Goal: Submit feedback/report problem: Submit feedback/report problem

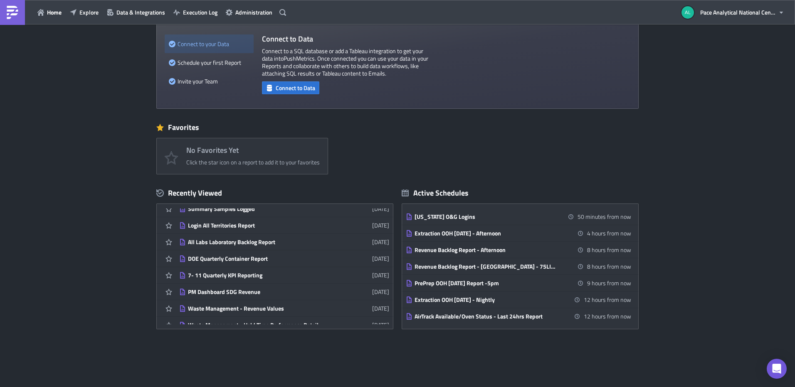
scroll to position [177, 0]
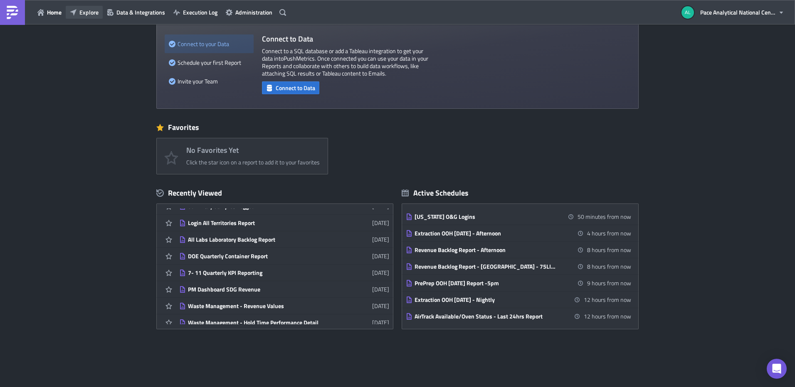
click at [78, 14] on button "Explore" at bounding box center [84, 12] width 37 height 13
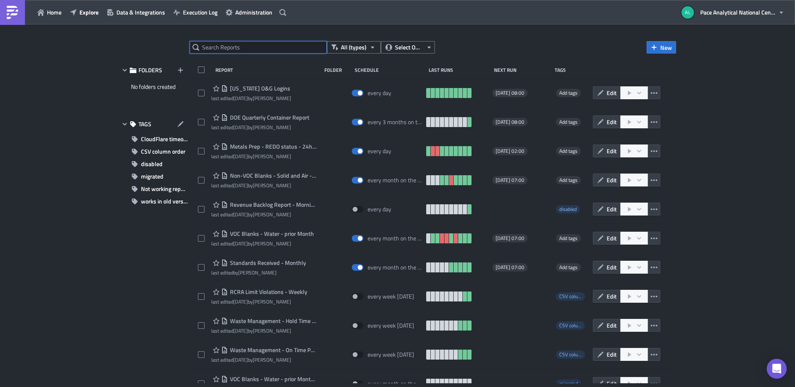
click at [242, 48] on input "text" at bounding box center [258, 47] width 137 height 12
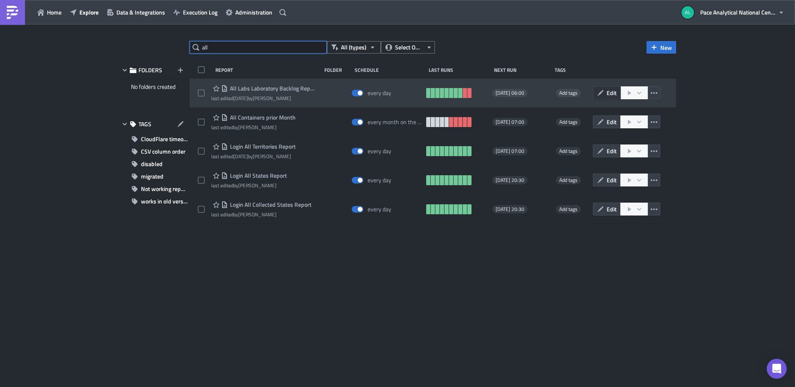
type input "all"
click at [608, 91] on span "Edit" at bounding box center [611, 93] width 10 height 9
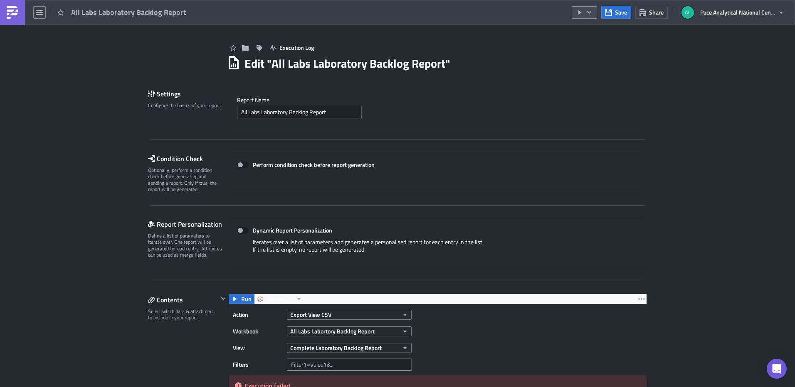
click at [581, 13] on icon "button" at bounding box center [579, 12] width 3 height 4
click at [588, 44] on div "Run Report" at bounding box center [609, 46] width 65 height 8
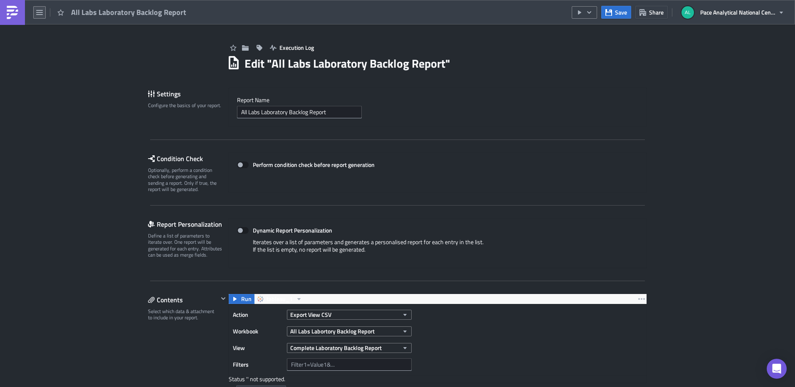
click at [39, 9] on icon "button" at bounding box center [39, 12] width 7 height 7
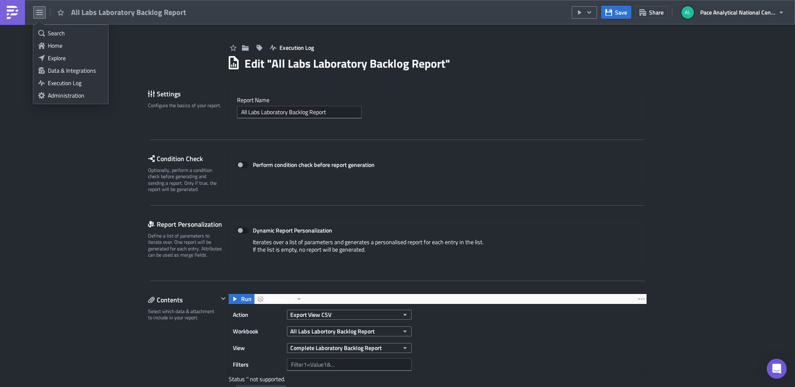
click at [12, 10] on img at bounding box center [12, 12] width 13 height 13
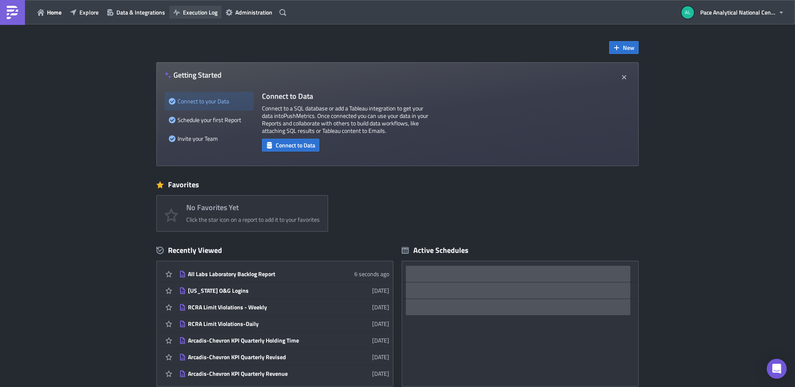
click at [205, 8] on span "Execution Log" at bounding box center [200, 12] width 35 height 9
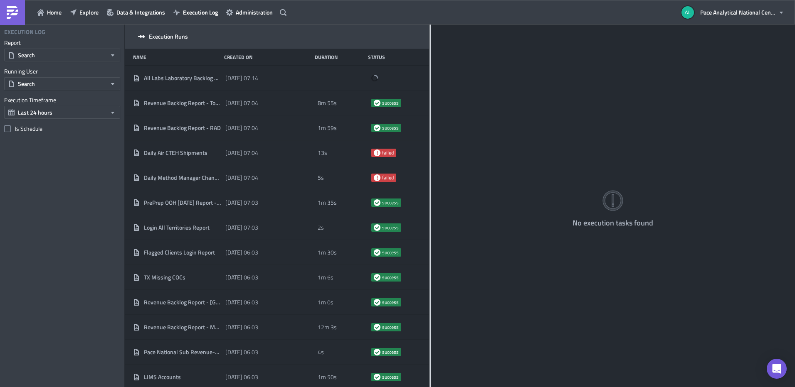
drag, startPoint x: 259, startPoint y: 62, endPoint x: 429, endPoint y: 74, distance: 170.5
click at [429, 74] on div at bounding box center [429, 207] width 1 height 364
click at [58, 54] on button "Search" at bounding box center [62, 55] width 116 height 13
click at [44, 69] on input "text" at bounding box center [45, 70] width 79 height 12
type input "all labs"
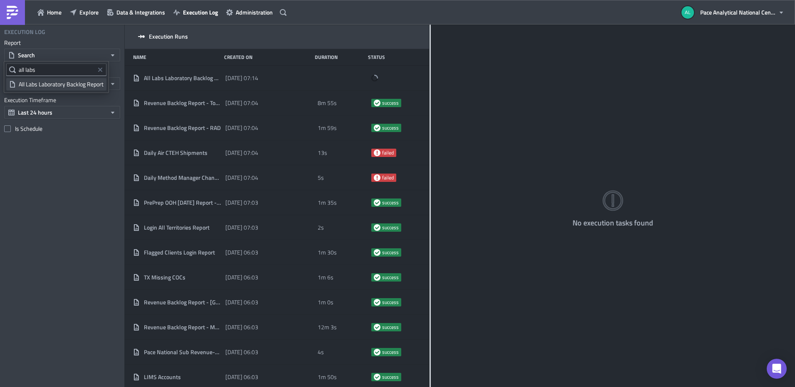
click at [44, 86] on div "All Labs Laboratory Backlog Report" at bounding box center [61, 84] width 85 height 8
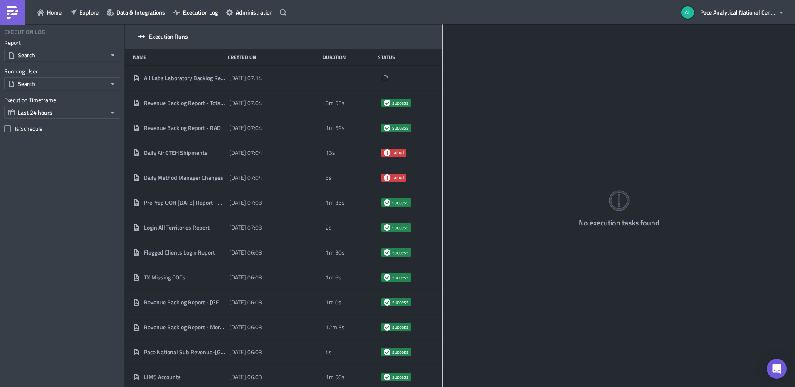
drag, startPoint x: 259, startPoint y: 94, endPoint x: 442, endPoint y: 95, distance: 182.9
click at [442, 95] on div at bounding box center [442, 207] width 1 height 364
click at [64, 53] on button "Search" at bounding box center [62, 55] width 116 height 13
type input "all lab"
click at [56, 84] on div "All Labs Laboratory Backlog Report" at bounding box center [61, 84] width 85 height 8
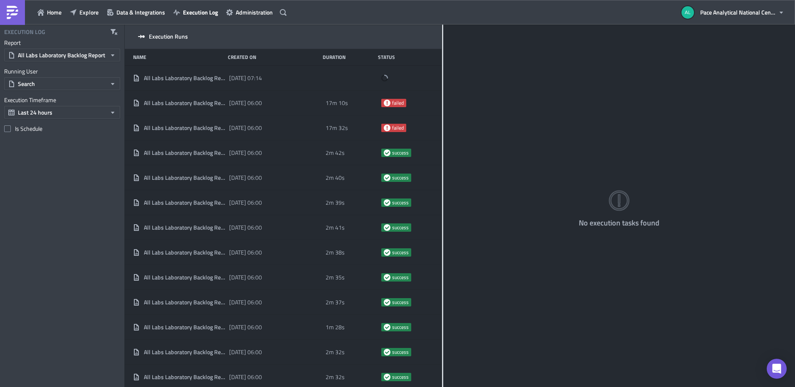
click at [560, 85] on div "No execution tasks found" at bounding box center [619, 207] width 352 height 364
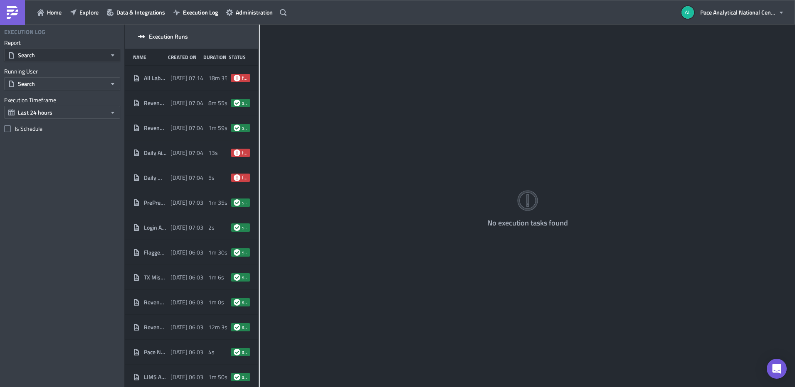
click at [46, 53] on button "Search" at bounding box center [62, 55] width 116 height 13
type input "all lab"
click at [54, 86] on div "All Labs Laboratory Backlog Report" at bounding box center [61, 84] width 85 height 8
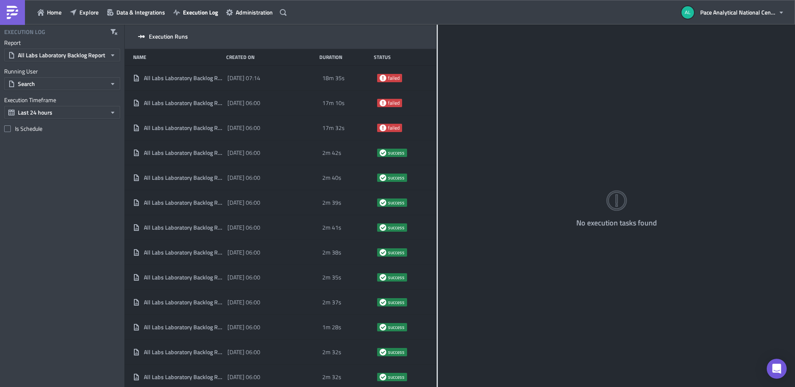
drag, startPoint x: 259, startPoint y: 81, endPoint x: 436, endPoint y: 70, distance: 178.2
click at [436, 70] on div at bounding box center [436, 207] width 1 height 364
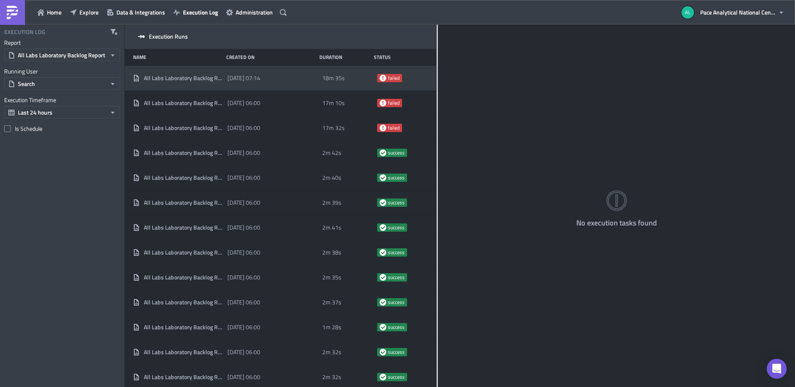
click at [293, 81] on div "[DATE] 07:14" at bounding box center [272, 78] width 90 height 15
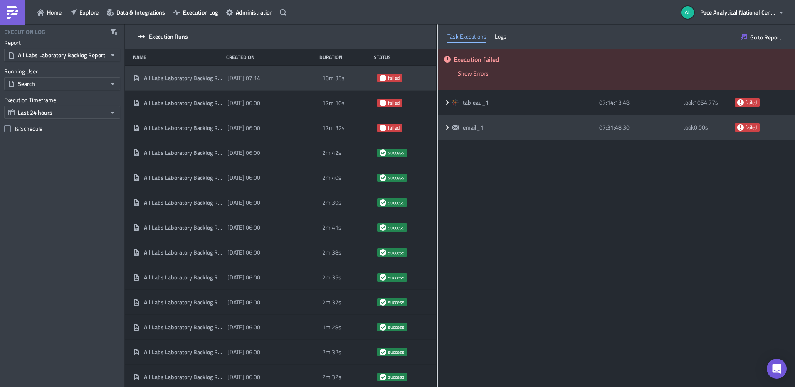
click at [438, 128] on div "email_1 07:31:48.30 took 0.00 s failed" at bounding box center [616, 127] width 357 height 25
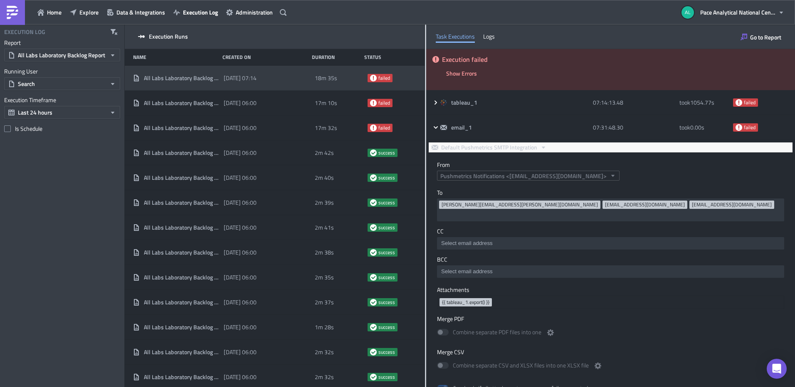
drag, startPoint x: 437, startPoint y: 128, endPoint x: 425, endPoint y: 129, distance: 12.5
click at [425, 129] on div at bounding box center [425, 207] width 1 height 364
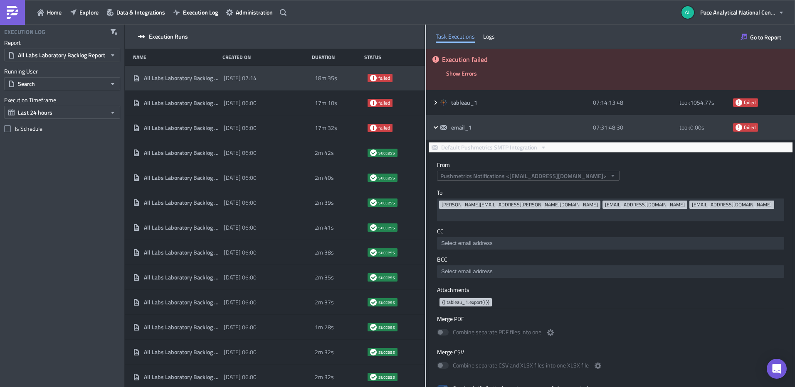
click at [433, 128] on icon at bounding box center [435, 127] width 7 height 7
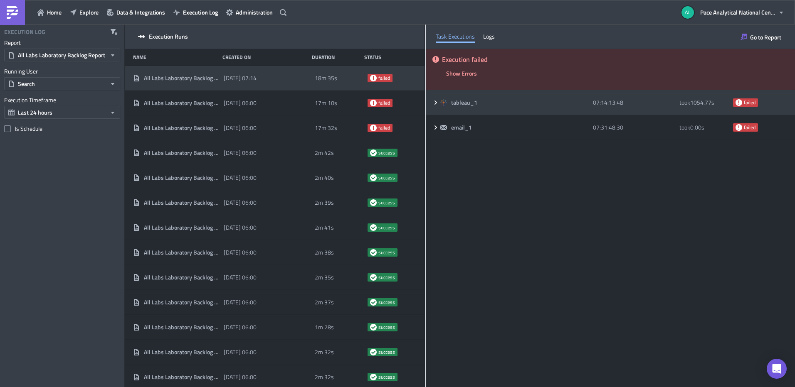
click at [436, 104] on icon at bounding box center [435, 102] width 7 height 7
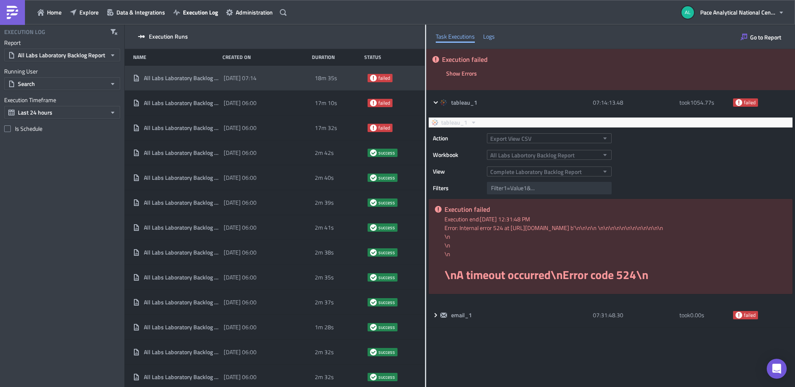
click at [489, 37] on div "Logs" at bounding box center [489, 36] width 12 height 12
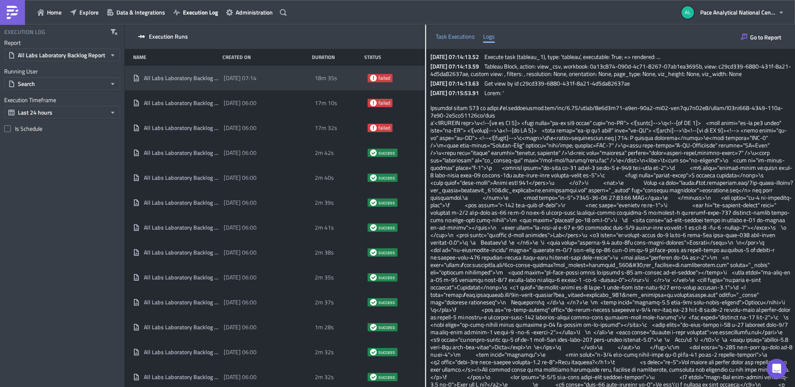
click at [451, 37] on div "Task Executions" at bounding box center [455, 36] width 39 height 12
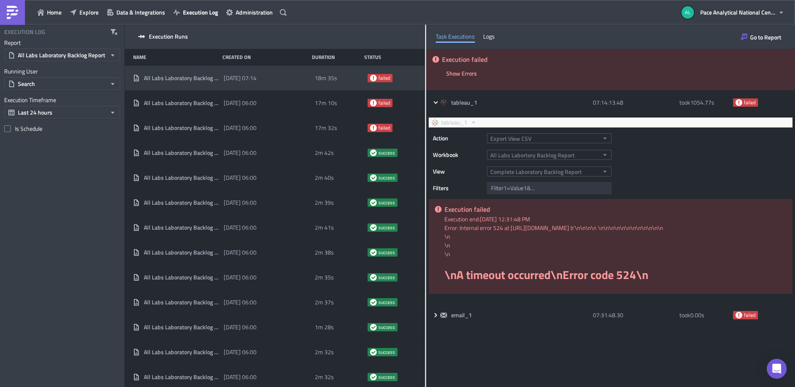
click at [520, 360] on div "Execution failed Show Errors 2025-08-18 07:31:48.21 FAIL signal raised: FAIL('T…" at bounding box center [610, 218] width 369 height 338
click at [773, 369] on icon "Open Intercom Messenger" at bounding box center [777, 369] width 10 height 11
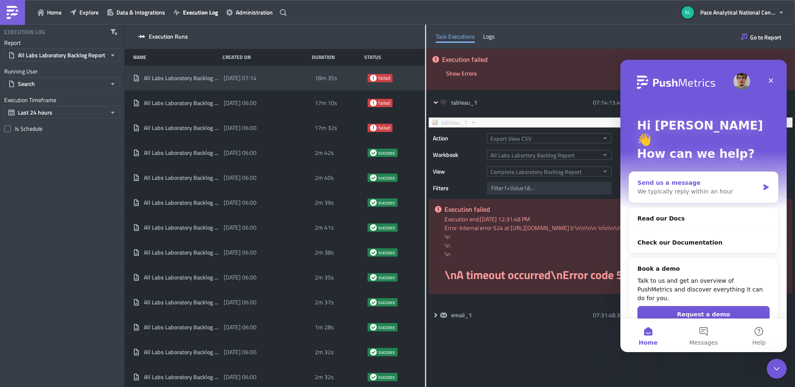
click at [662, 187] on div "We typically reply within an hour" at bounding box center [698, 191] width 122 height 9
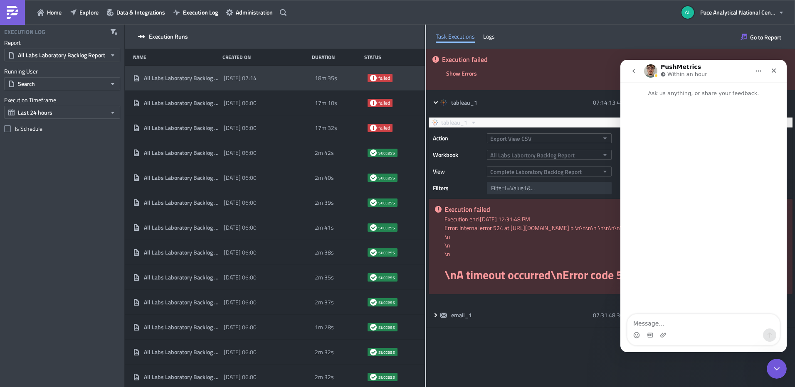
click at [649, 324] on textarea "Message…" at bounding box center [703, 322] width 152 height 14
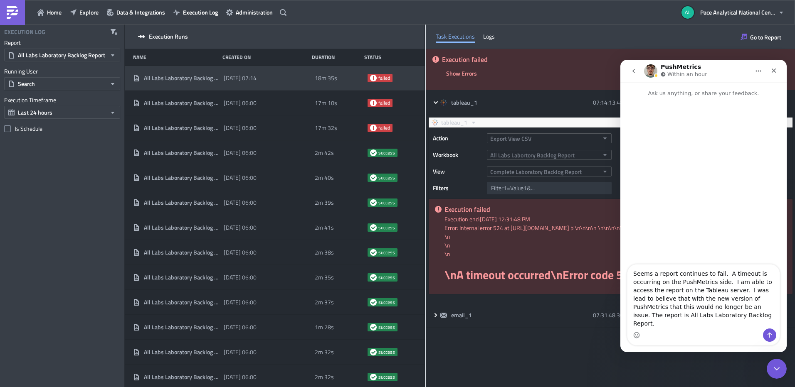
type textarea "Seems a report continues to fail. A timeout is occurring on the PushMetrics sid…"
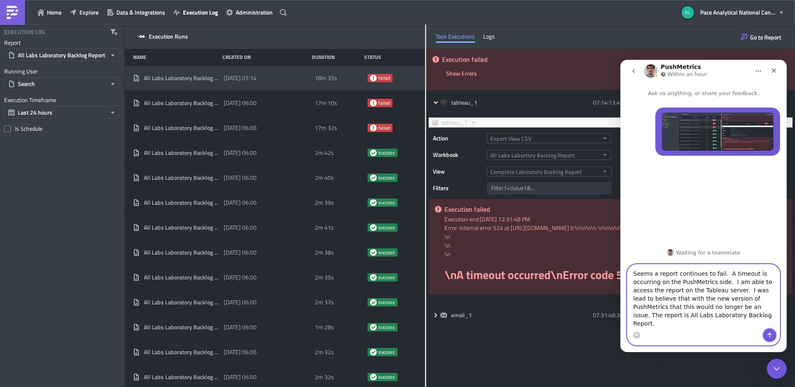
click at [768, 335] on icon "Send a message…" at bounding box center [769, 335] width 5 height 5
